Goal: Information Seeking & Learning: Check status

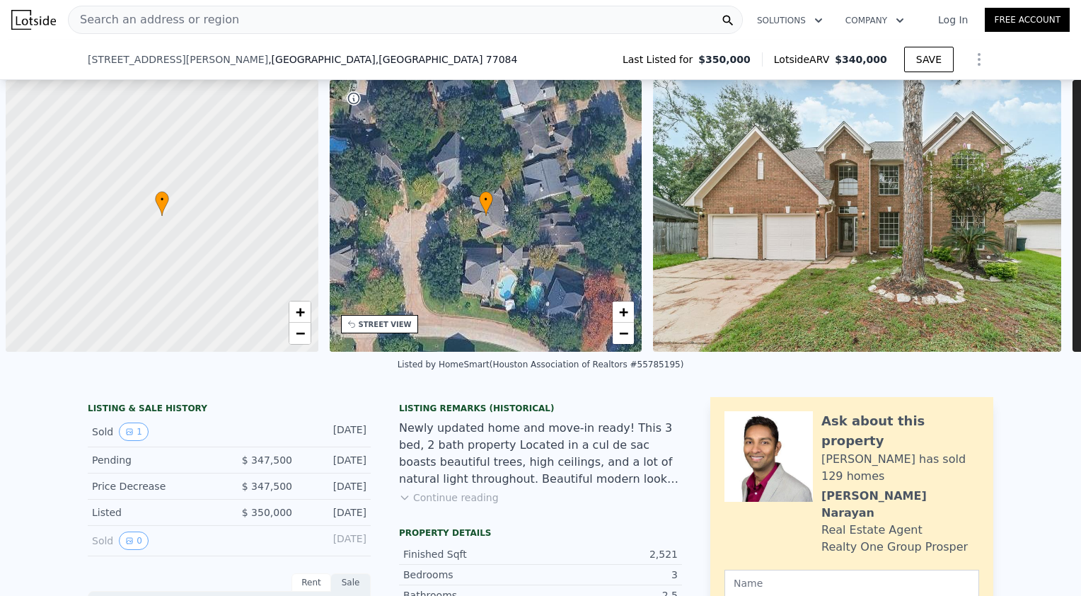
scroll to position [0, 6]
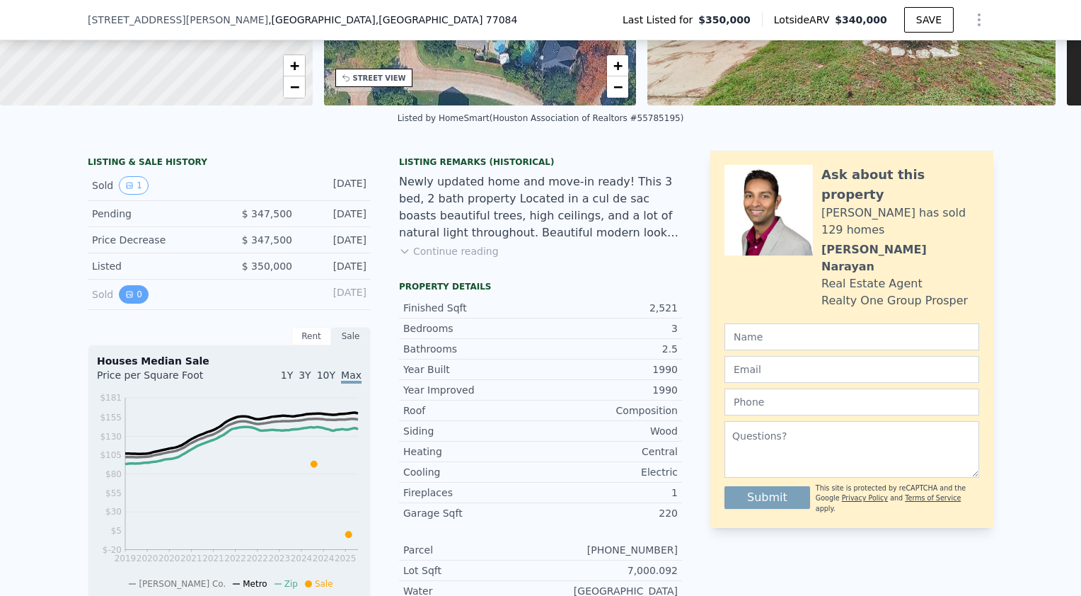
click at [131, 302] on button "0" at bounding box center [134, 294] width 30 height 18
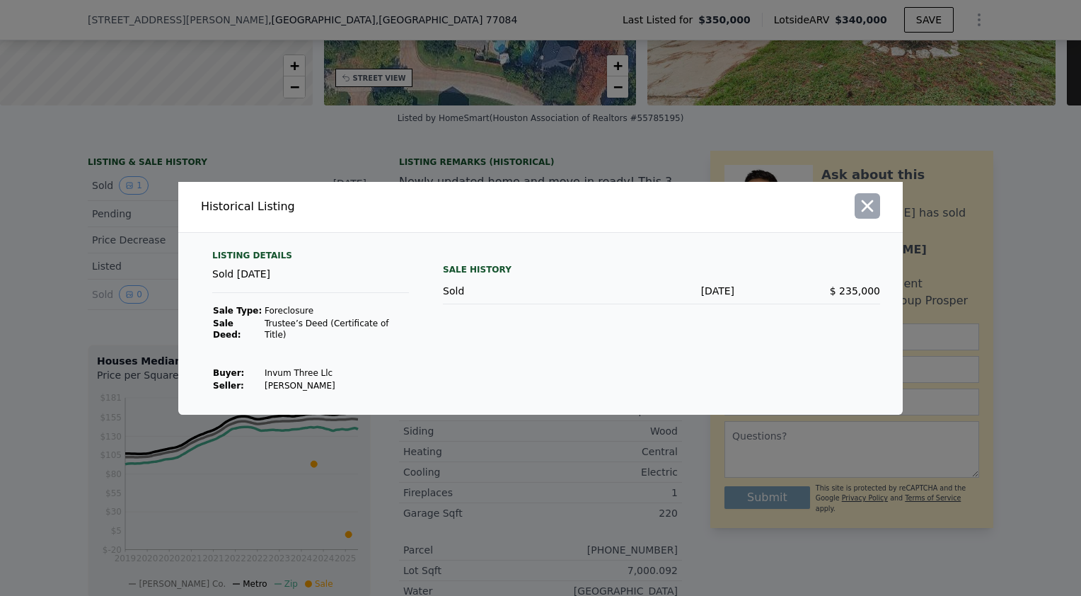
click at [861, 216] on icon "button" at bounding box center [868, 206] width 20 height 20
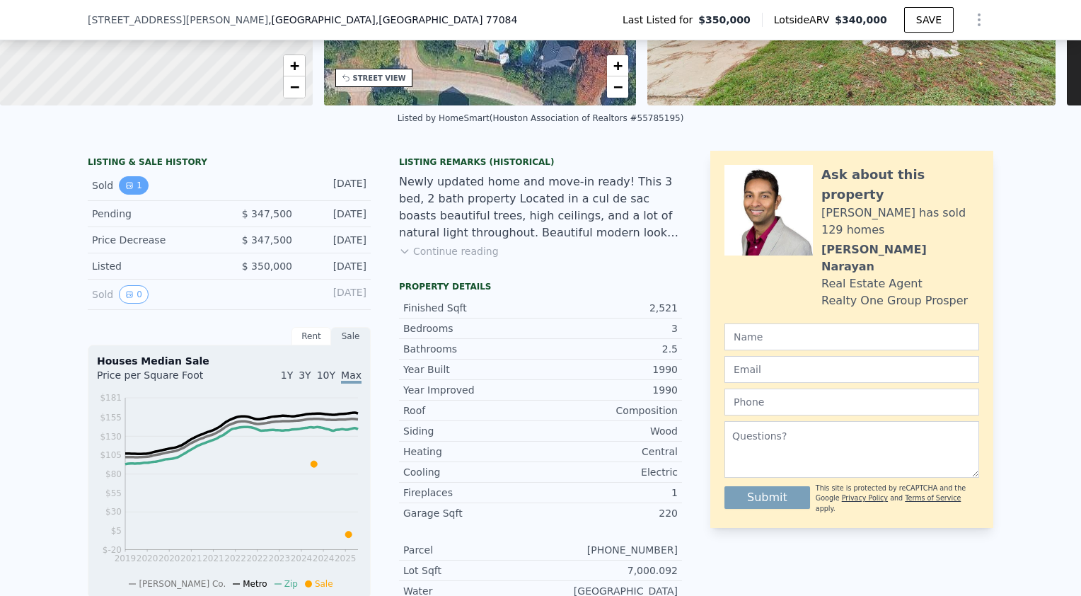
click at [130, 193] on button "1" at bounding box center [134, 185] width 30 height 18
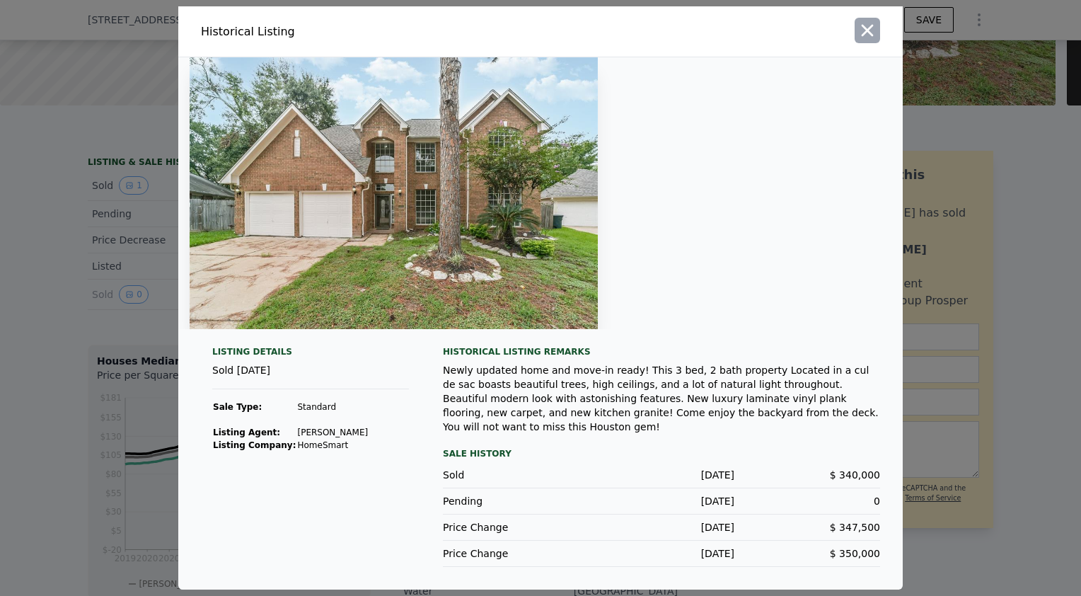
click at [873, 40] on icon "button" at bounding box center [868, 31] width 20 height 20
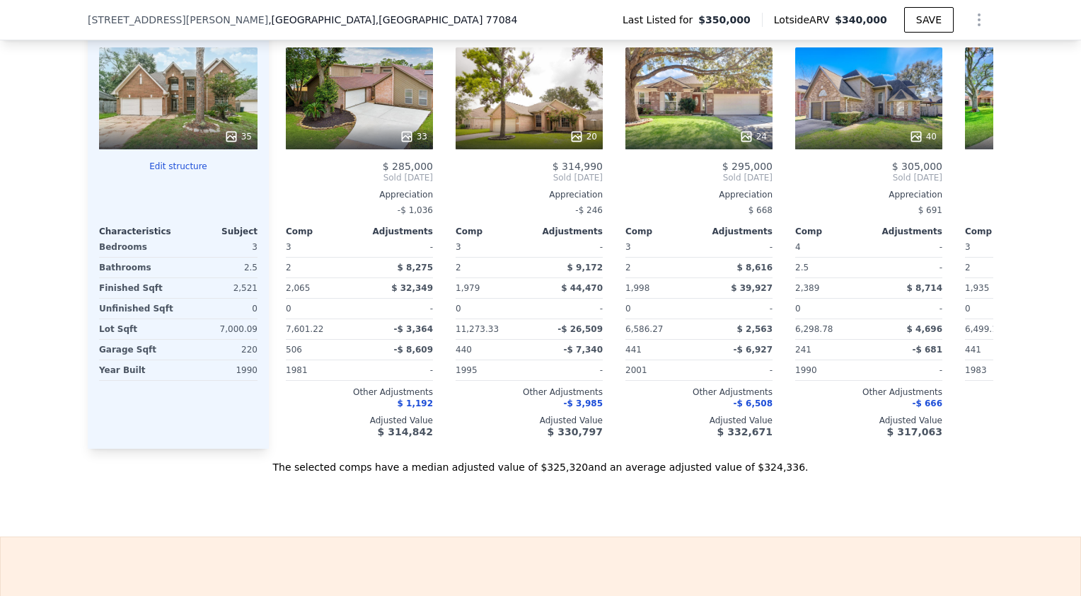
scroll to position [1568, 0]
click at [188, 171] on button "Edit structure" at bounding box center [178, 166] width 159 height 11
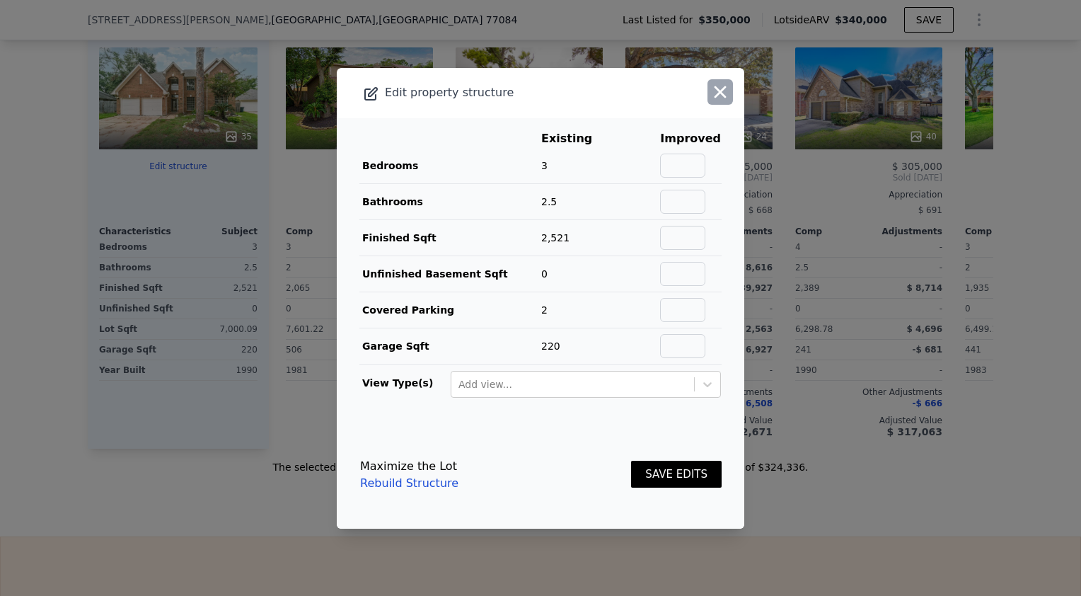
click at [711, 89] on icon "button" at bounding box center [721, 92] width 20 height 20
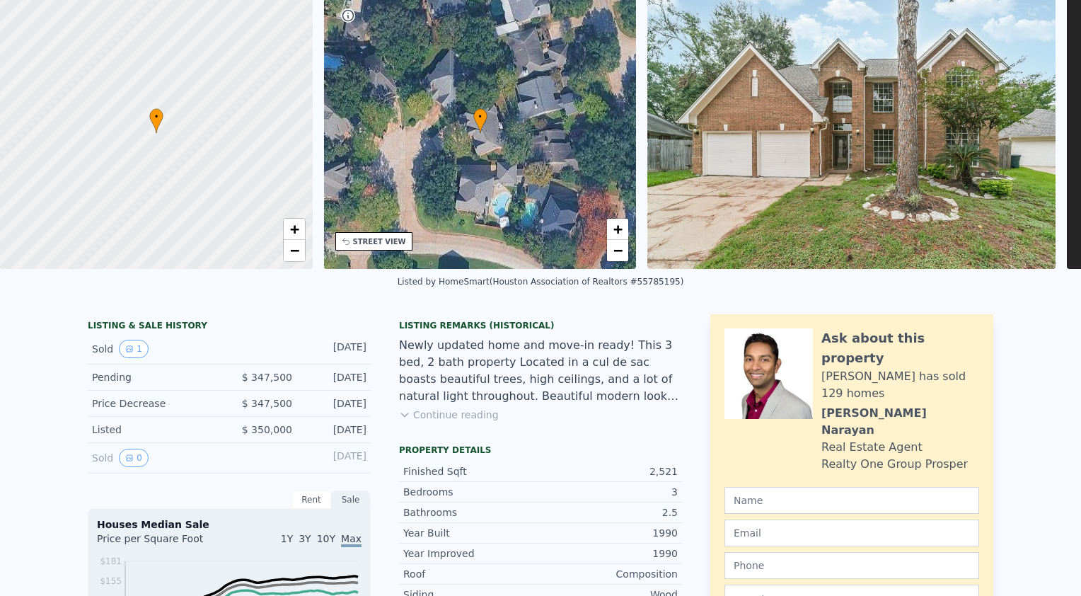
scroll to position [0, 0]
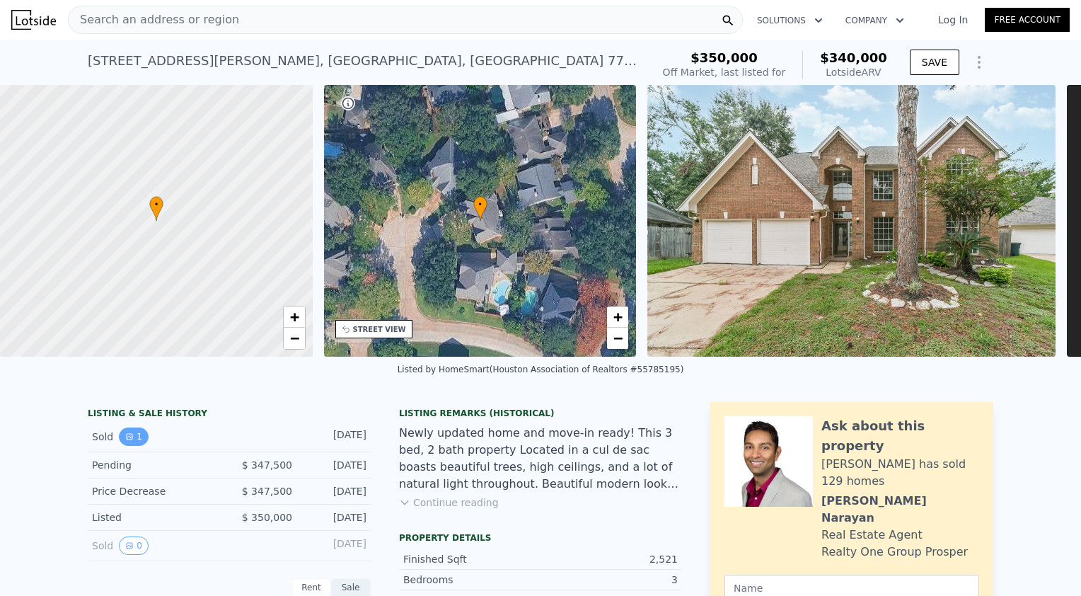
click at [127, 442] on button "1" at bounding box center [134, 436] width 30 height 18
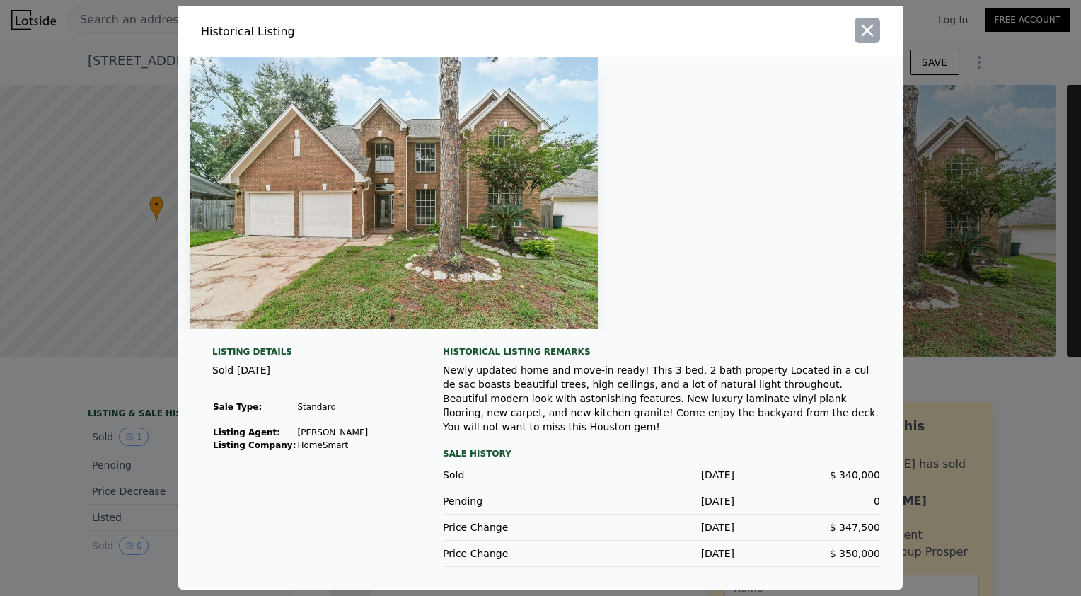
click at [863, 33] on icon "button" at bounding box center [868, 31] width 12 height 12
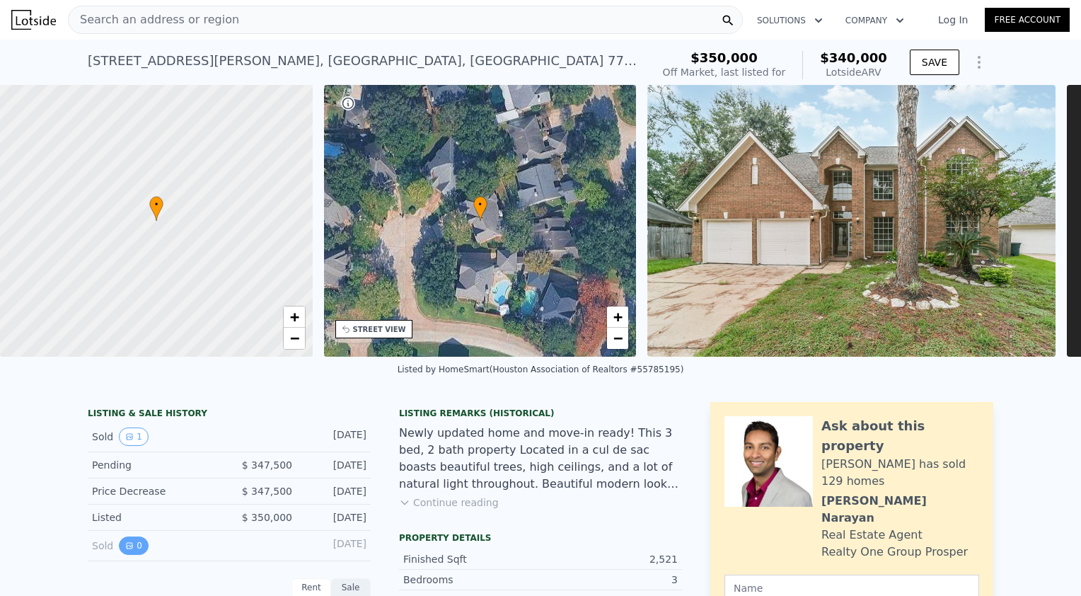
click at [126, 550] on icon "View historical data" at bounding box center [129, 545] width 8 height 8
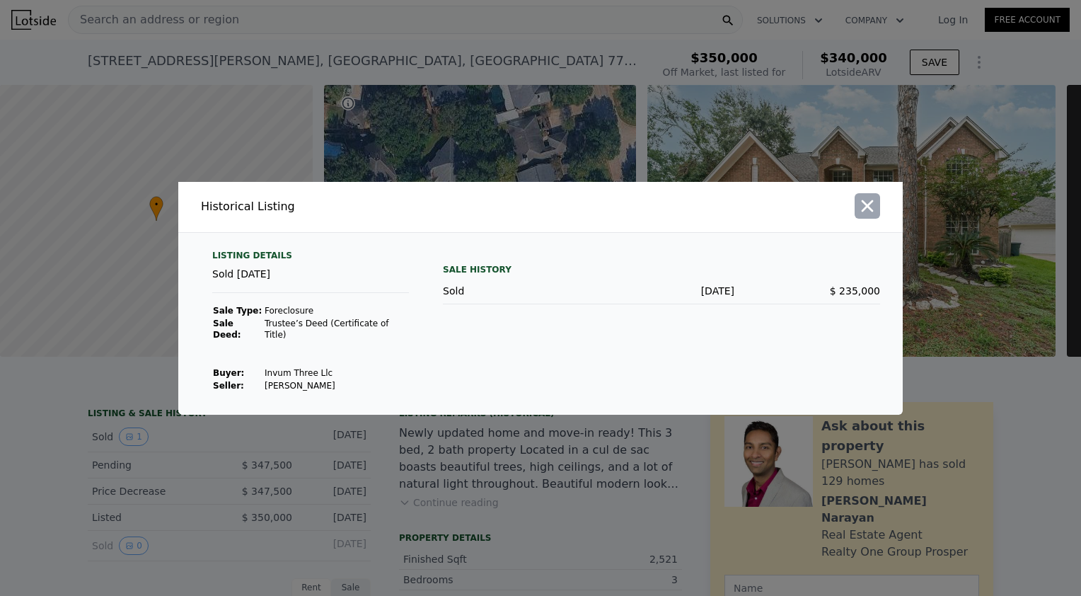
click at [870, 216] on icon "button" at bounding box center [868, 206] width 20 height 20
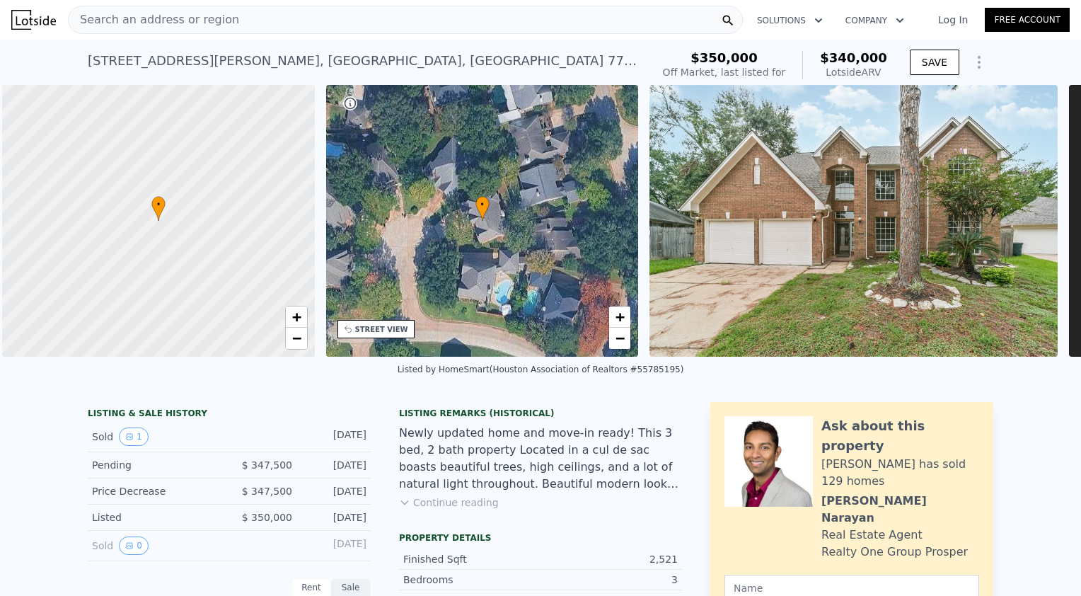
scroll to position [0, 6]
